Goal: Information Seeking & Learning: Learn about a topic

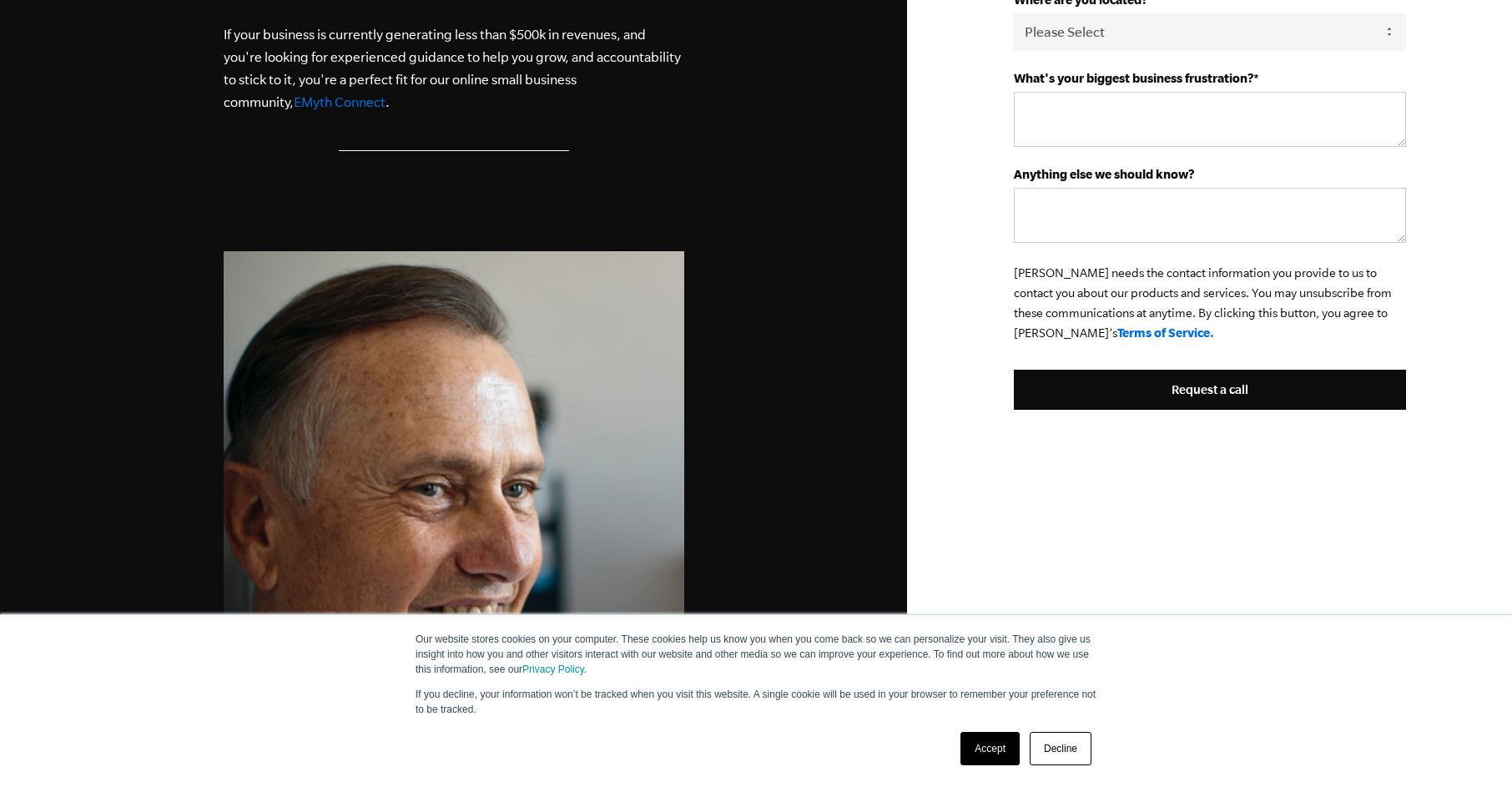
scroll to position [763, 0]
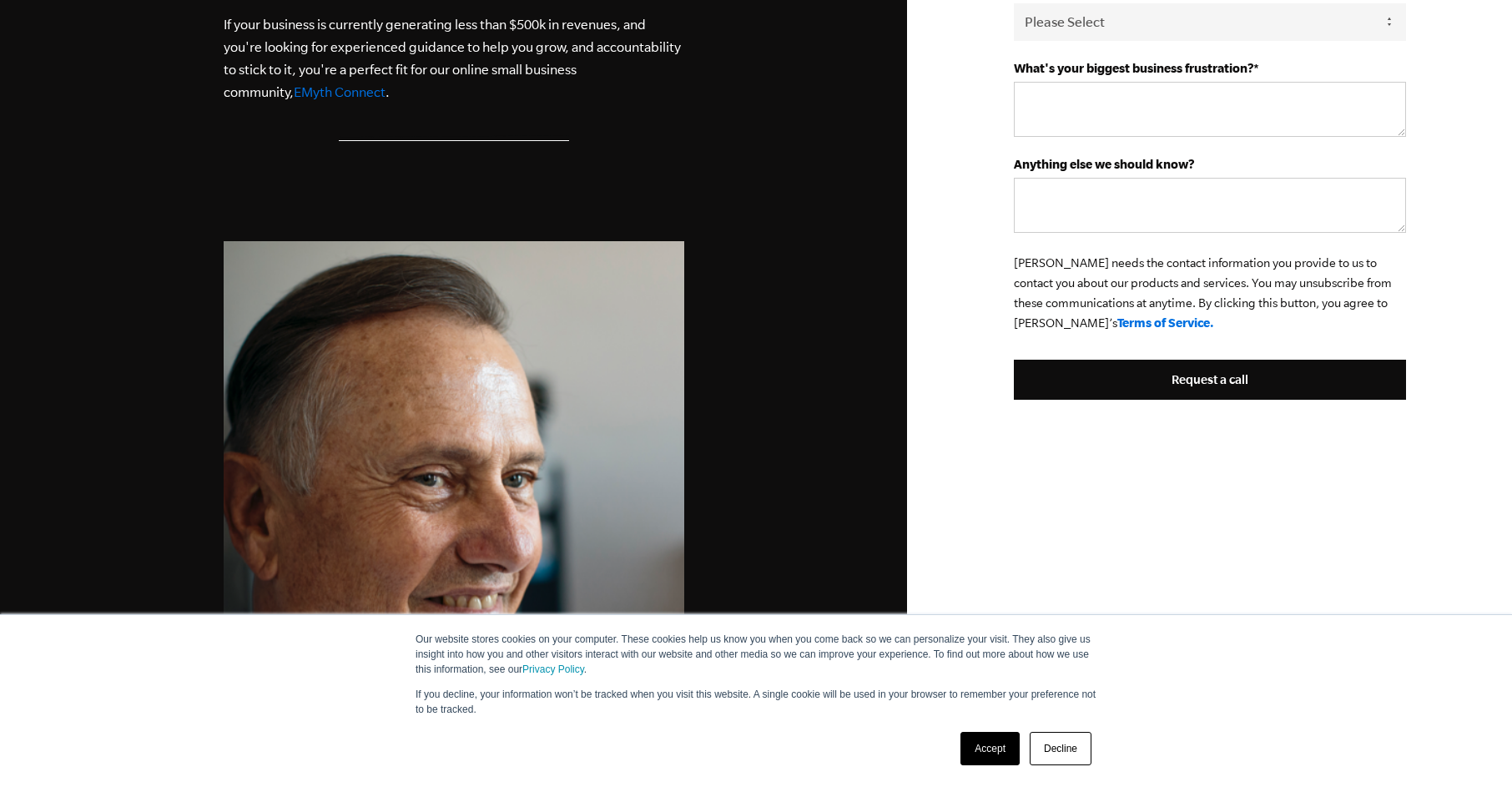
click at [983, 753] on link "Accept" at bounding box center [990, 748] width 60 height 33
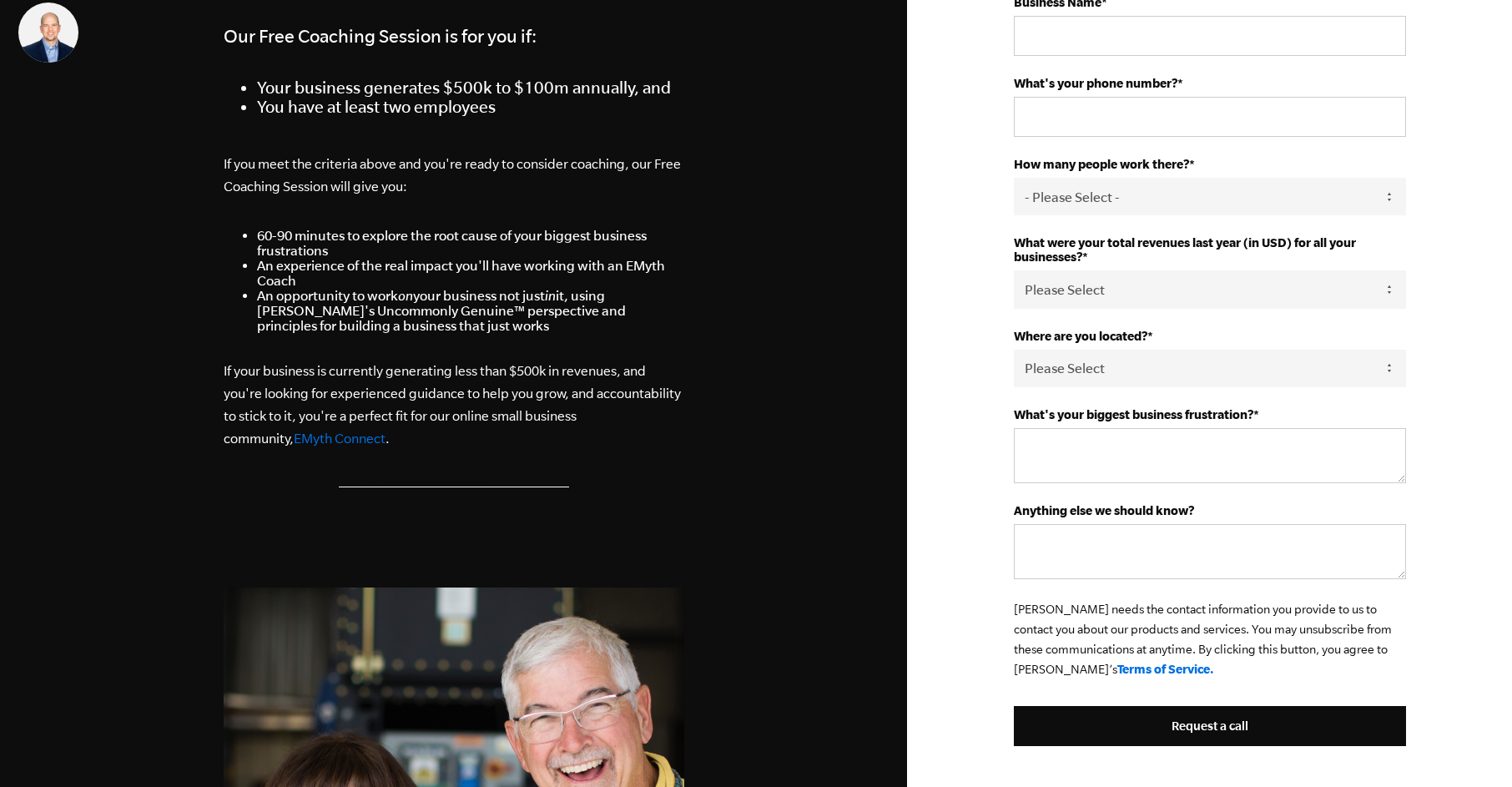
scroll to position [0, 0]
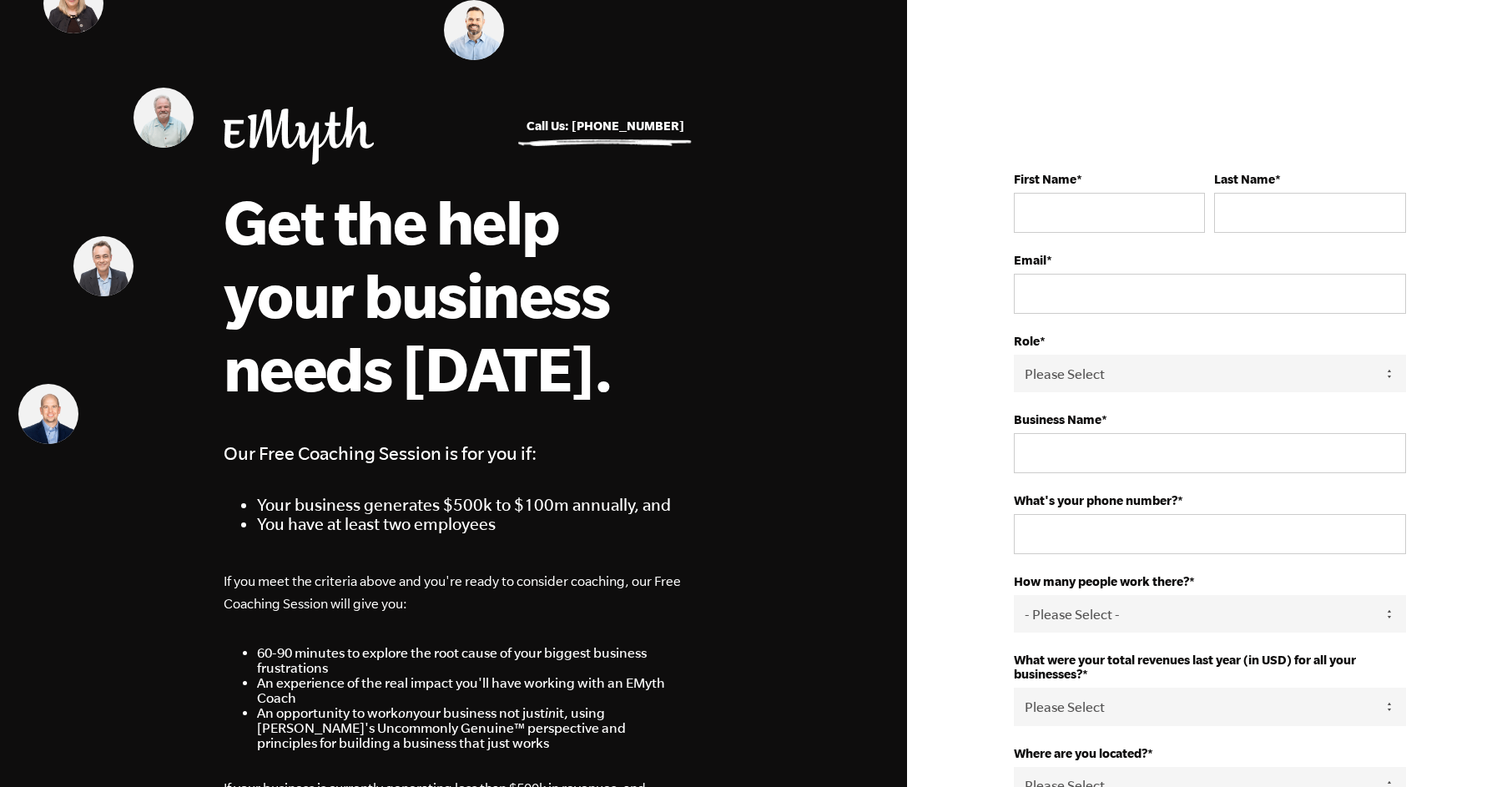
click at [254, 121] on img at bounding box center [298, 136] width 150 height 58
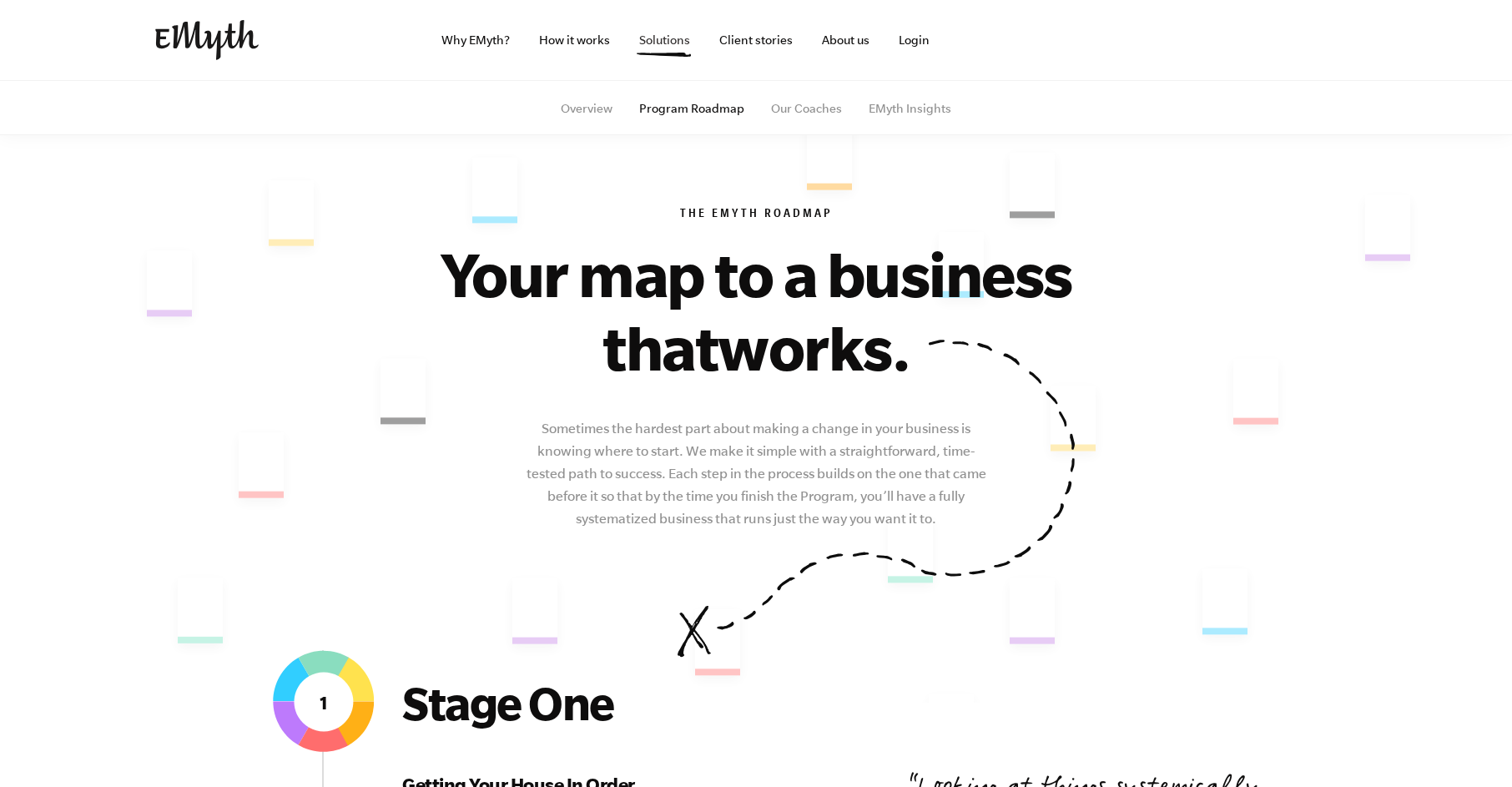
click at [676, 41] on link "Solutions" at bounding box center [664, 39] width 78 height 80
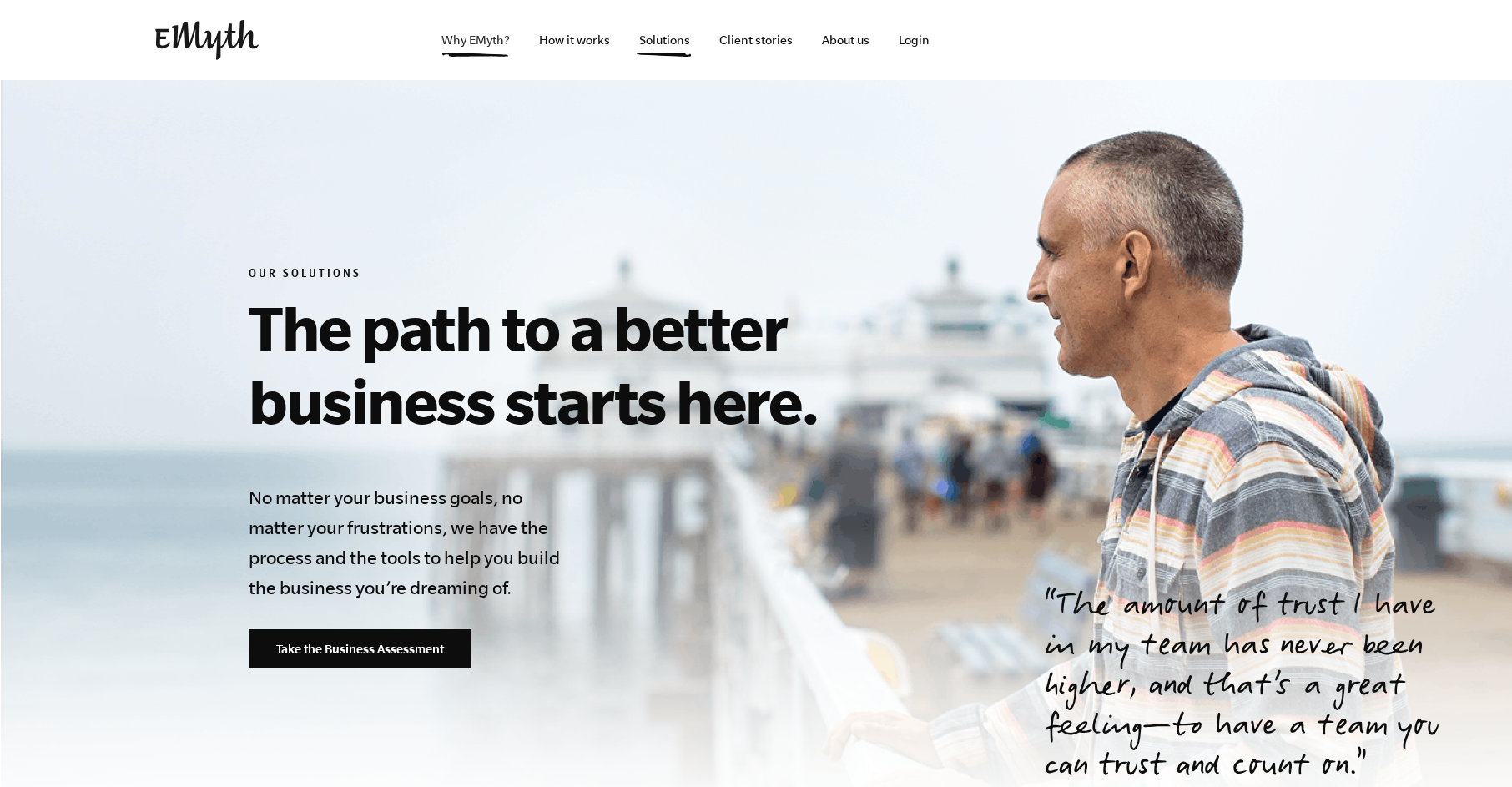
click at [480, 39] on link "Why EMyth?" at bounding box center [476, 39] width 95 height 80
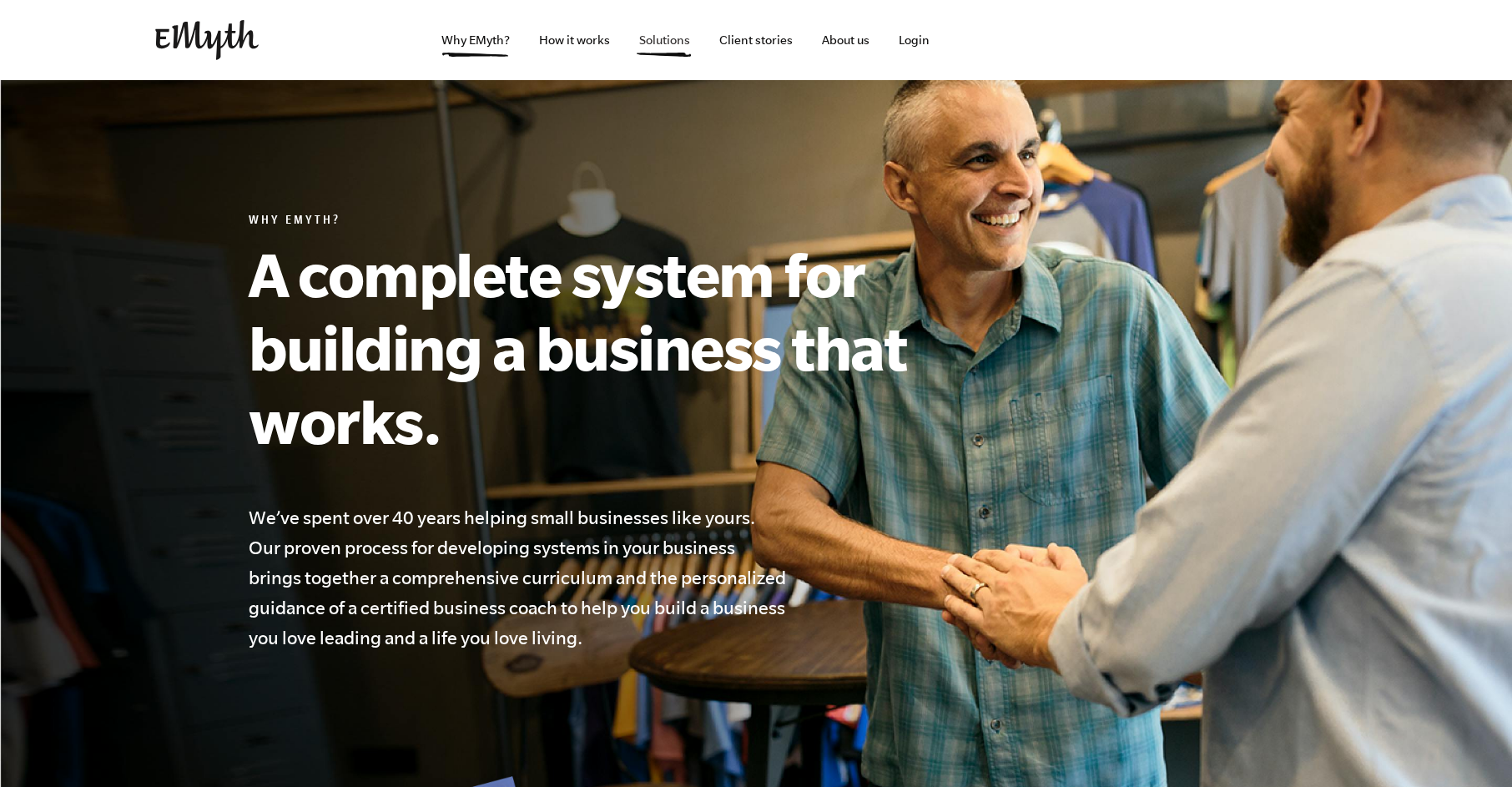
click at [656, 48] on link "Solutions" at bounding box center [664, 39] width 78 height 80
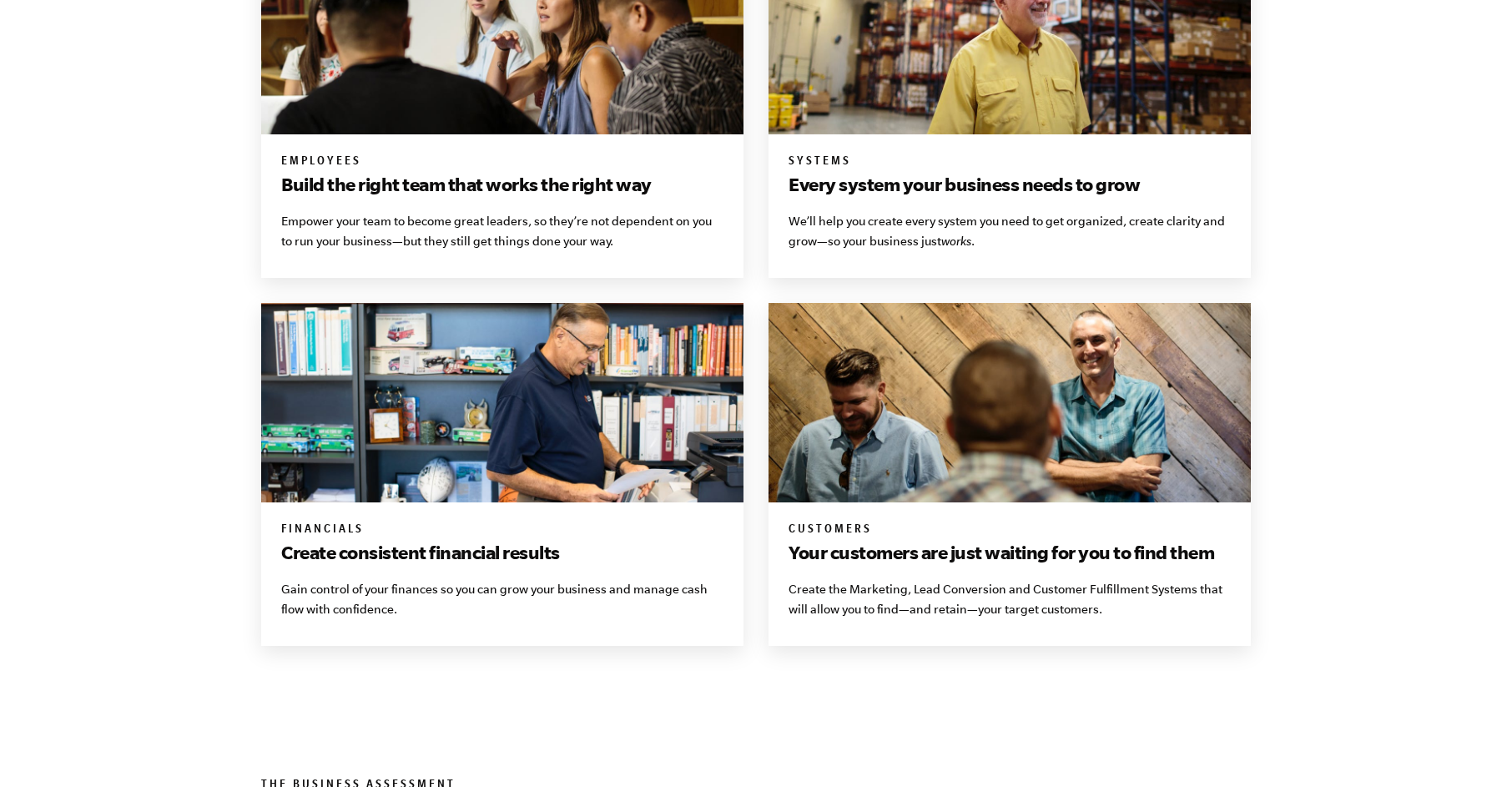
scroll to position [1311, 0]
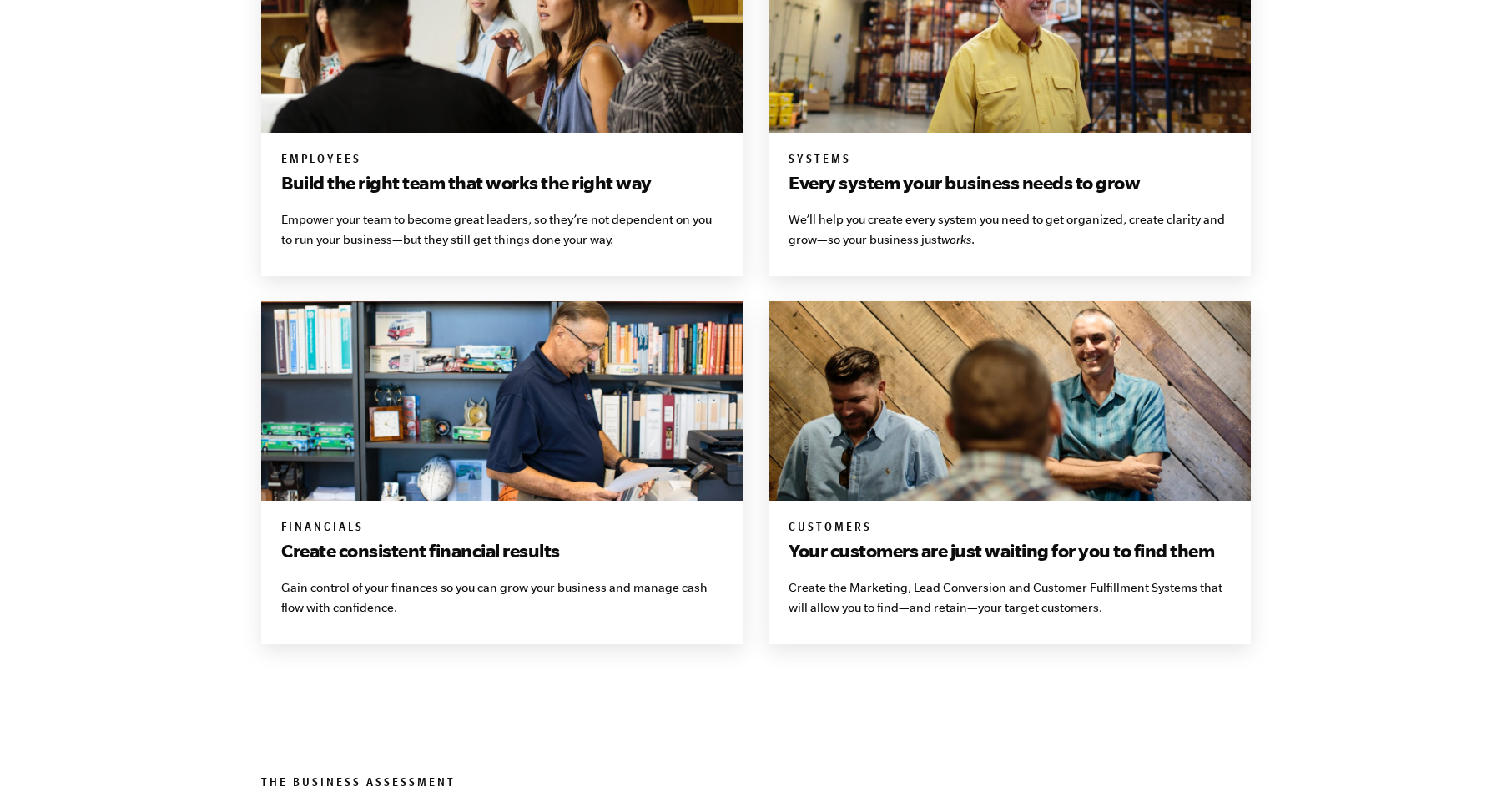
click at [574, 315] on img at bounding box center [502, 401] width 482 height 200
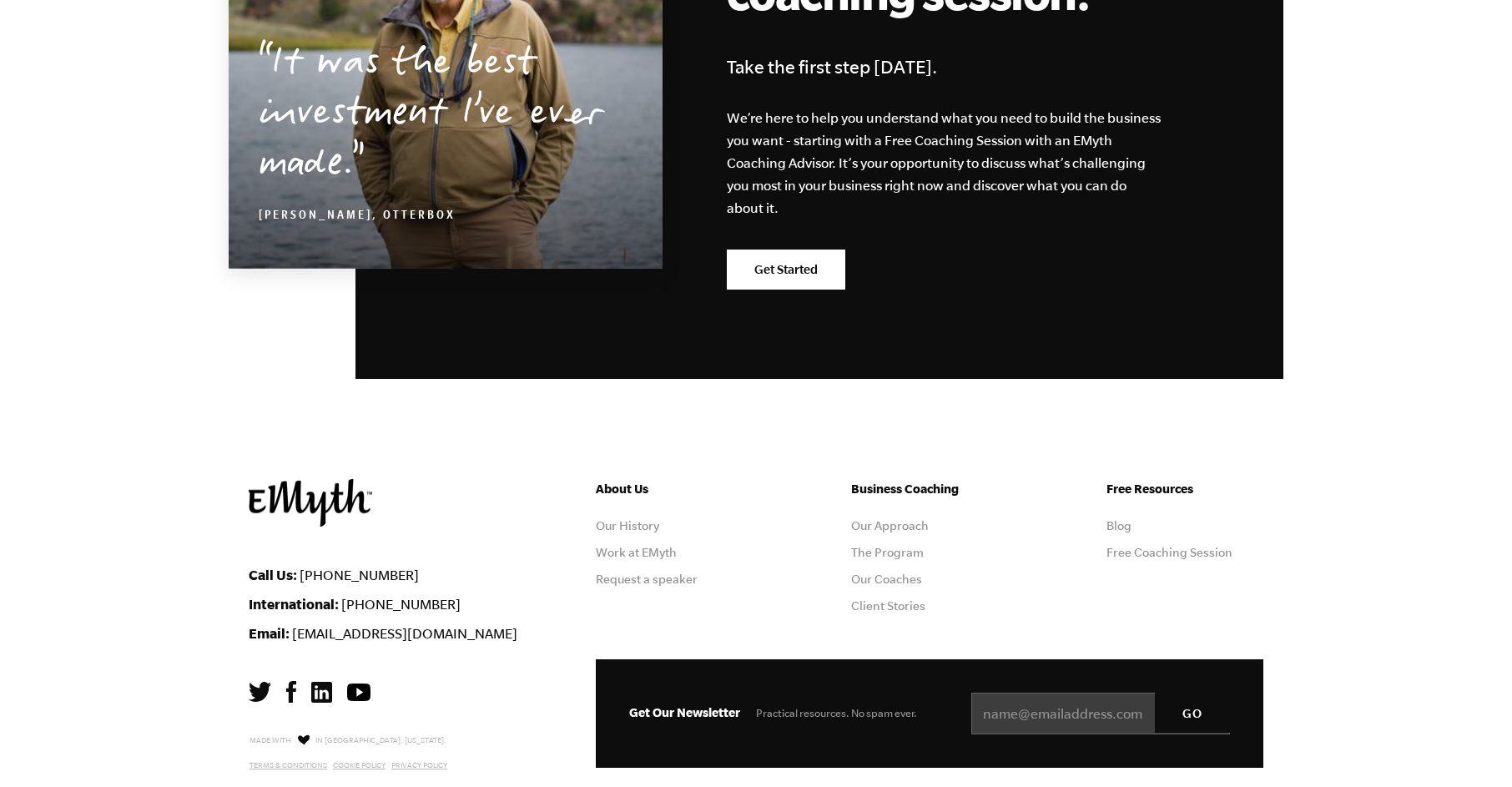
scroll to position [2873, 0]
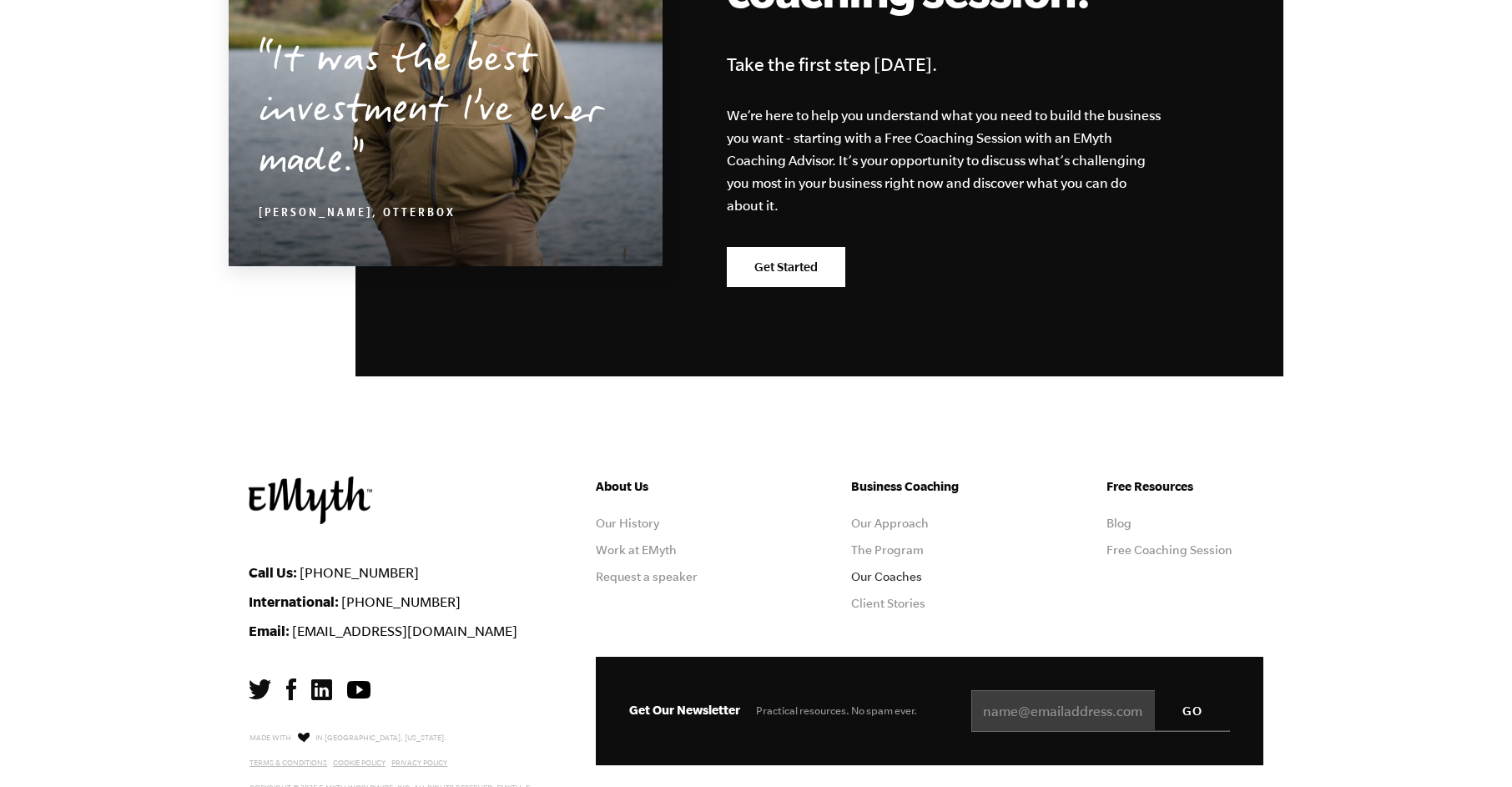
click at [908, 576] on link "Our Coaches" at bounding box center [886, 576] width 71 height 13
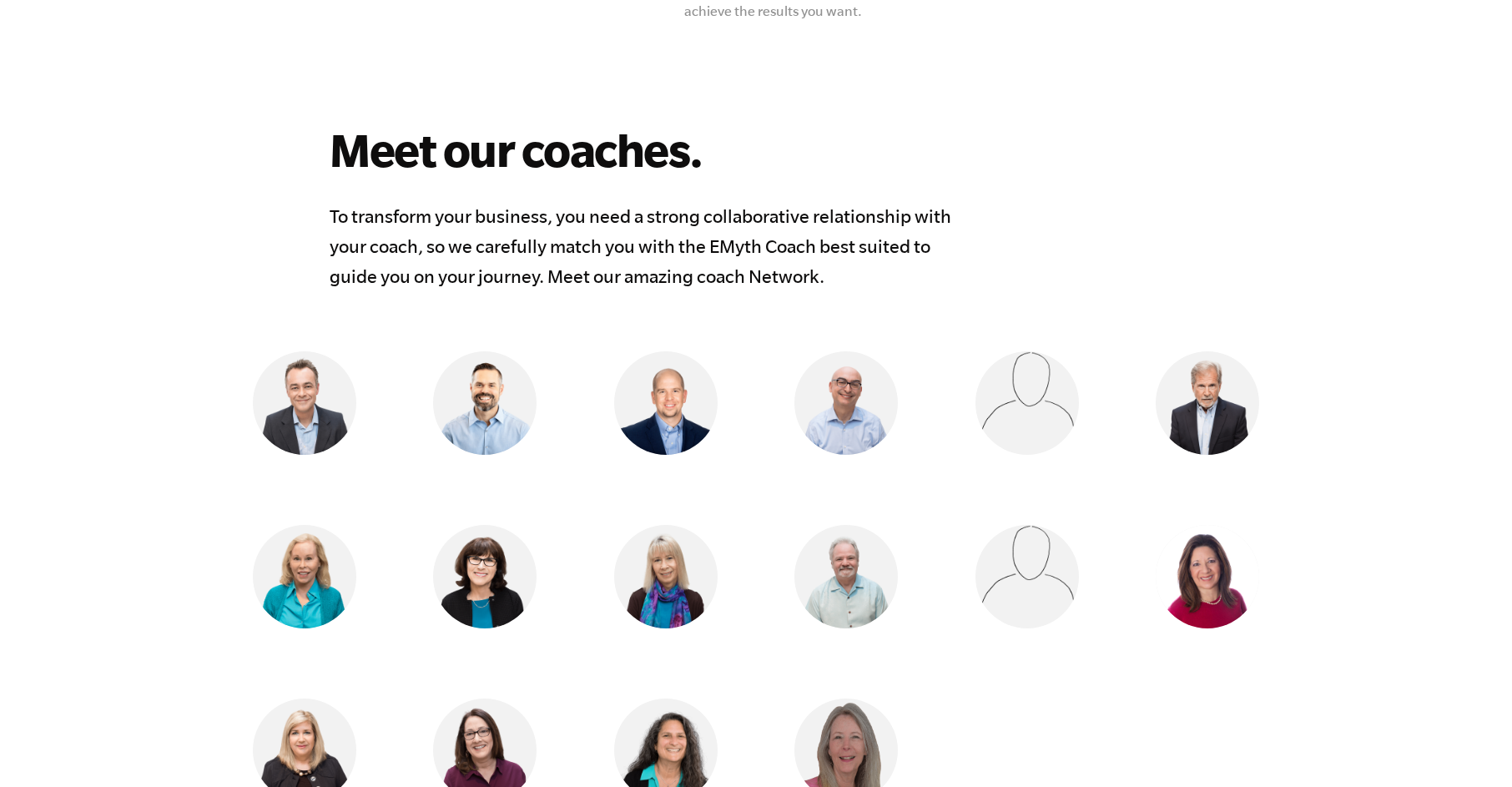
scroll to position [1189, 0]
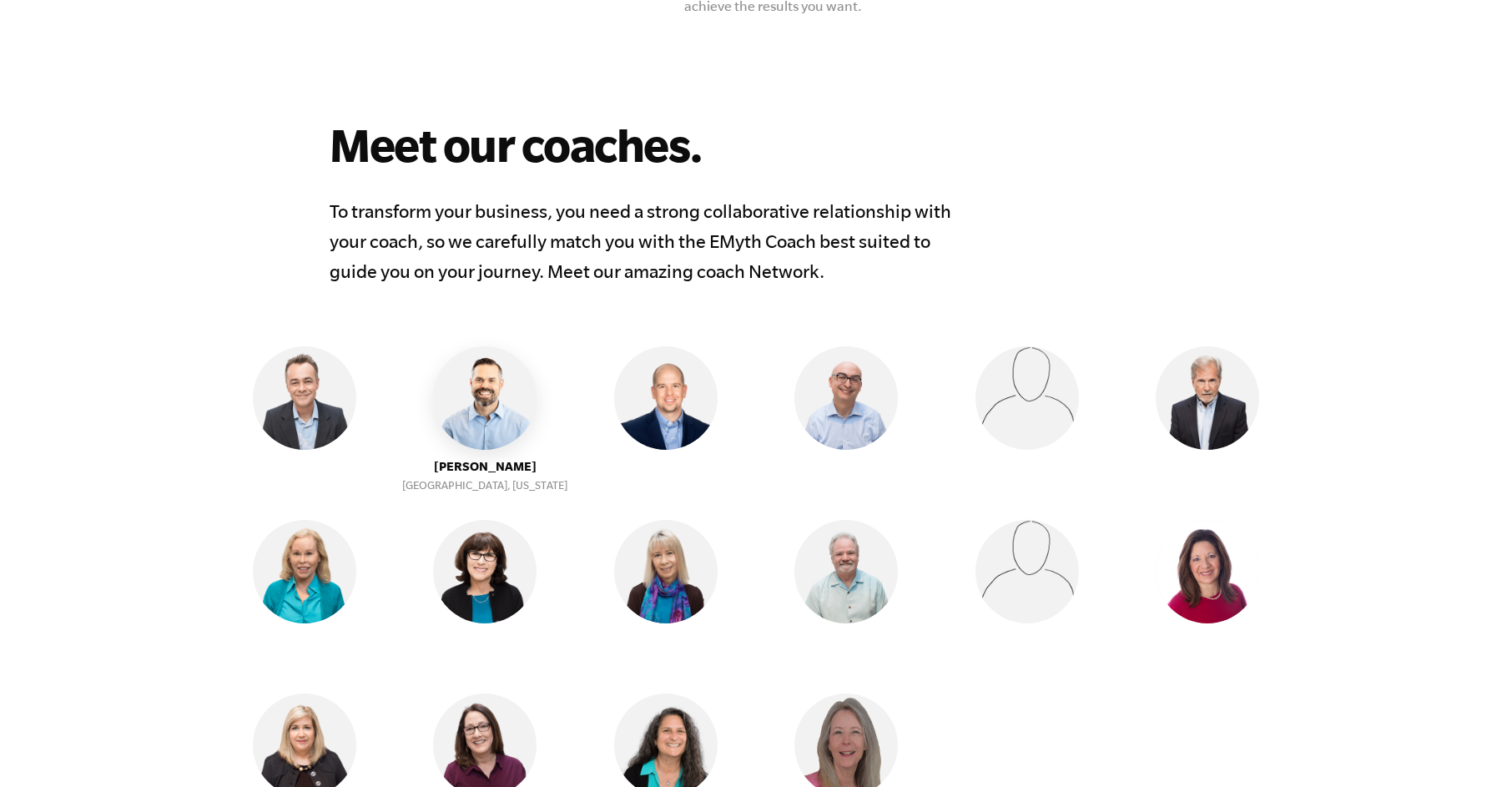
click at [491, 407] on img at bounding box center [484, 398] width 103 height 103
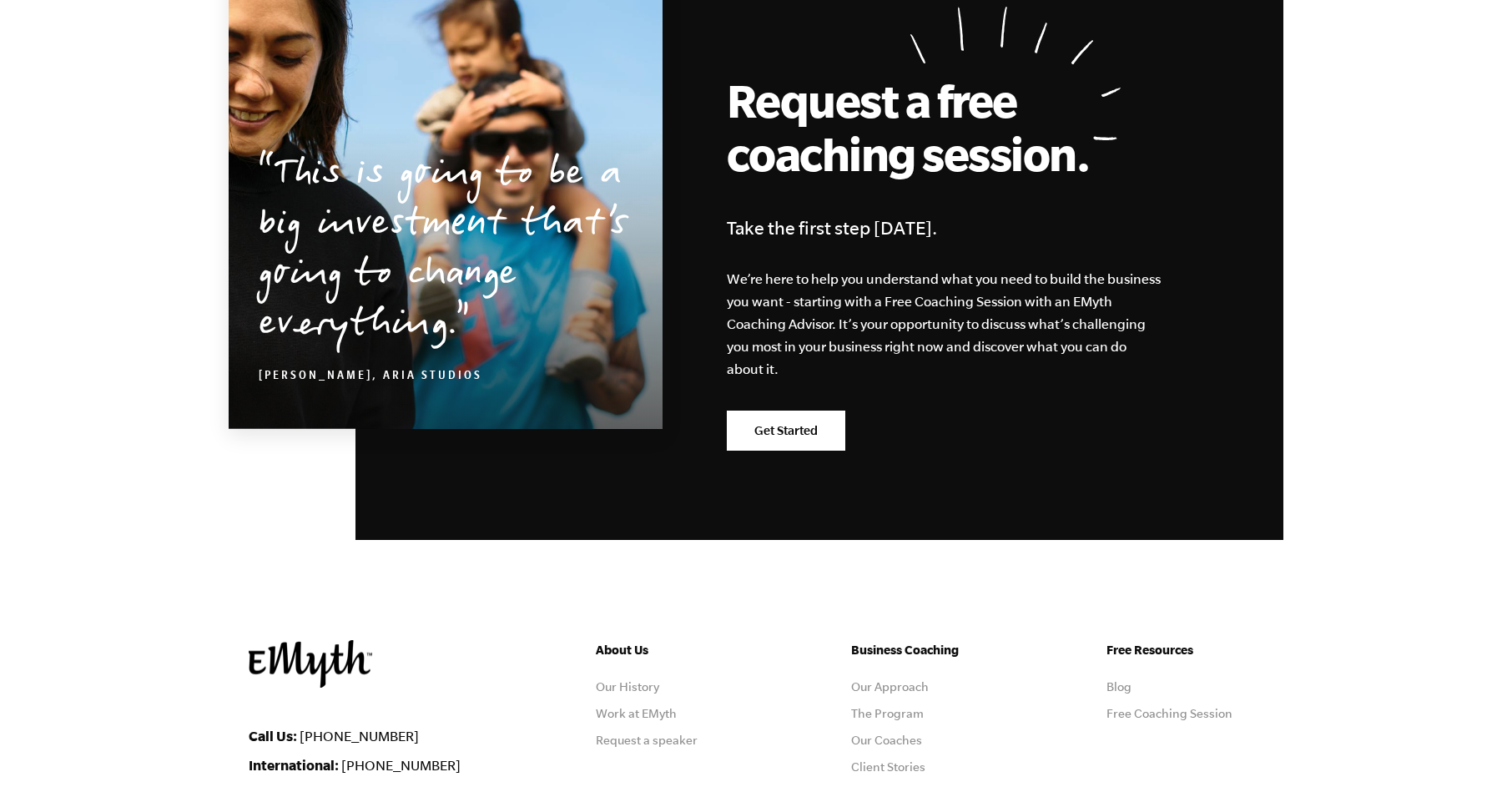
scroll to position [2684, 0]
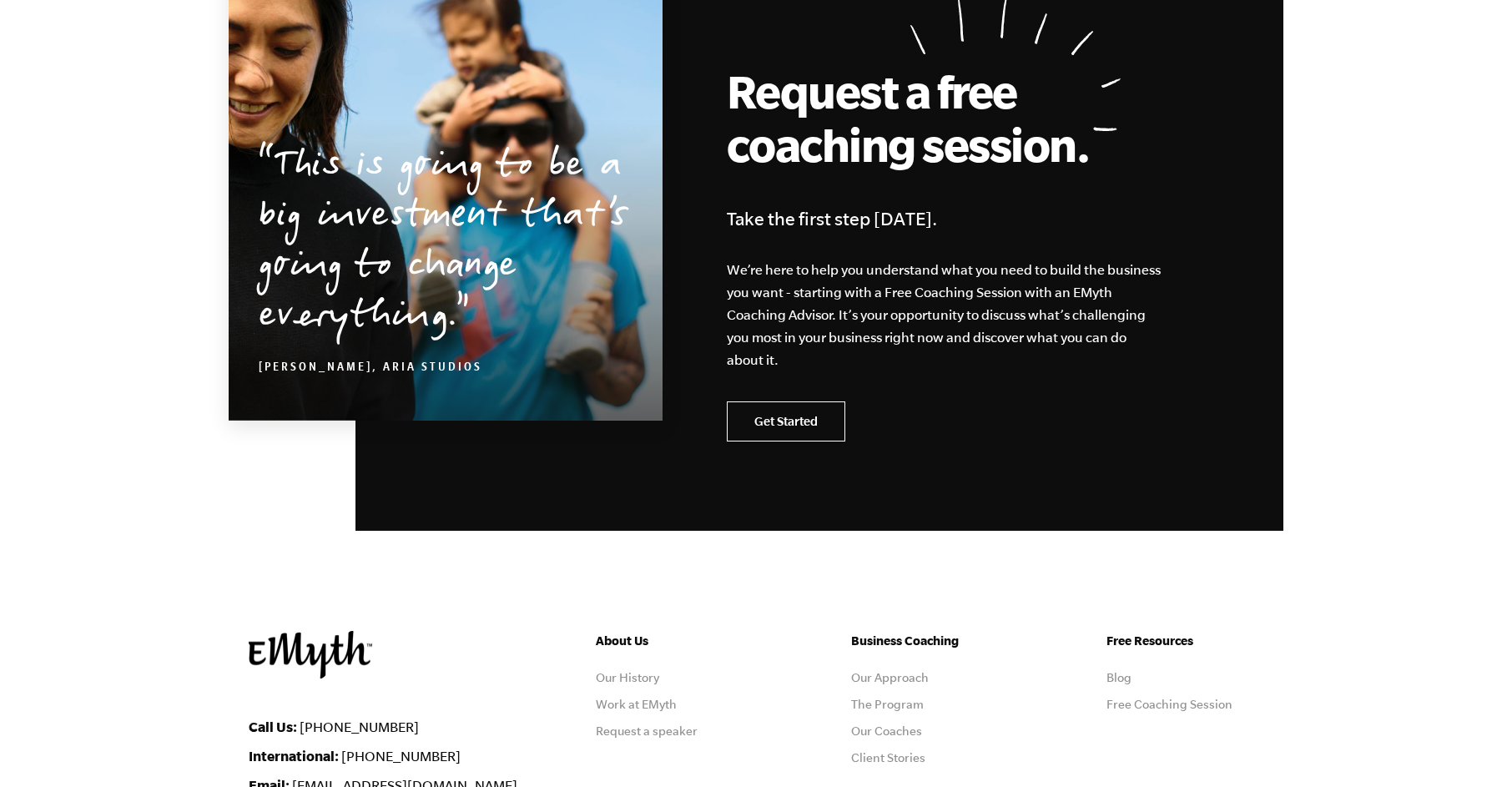
click at [776, 432] on link "Get Started" at bounding box center [786, 422] width 118 height 40
